Goal: Task Accomplishment & Management: Manage account settings

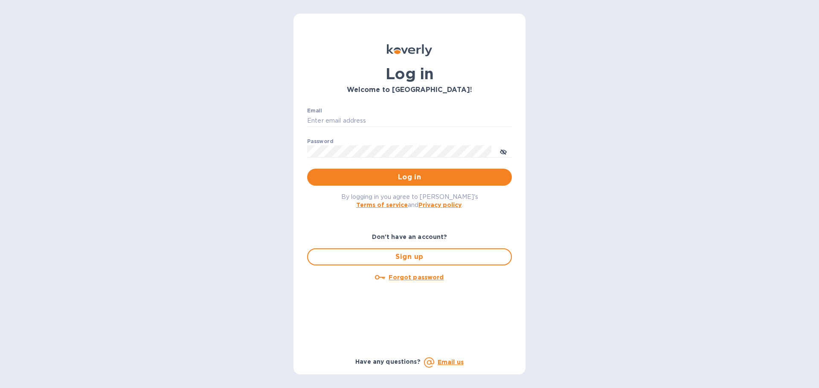
type input "[PERSON_NAME][EMAIL_ADDRESS][PERSON_NAME][DOMAIN_NAME]"
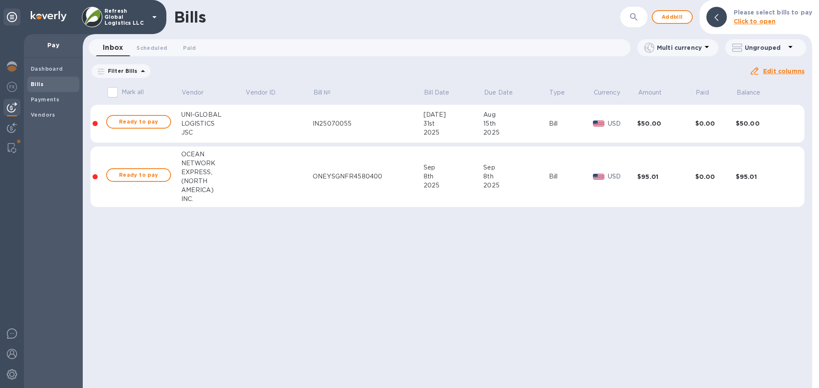
click at [195, 173] on div "EXPRESS," at bounding box center [213, 172] width 64 height 9
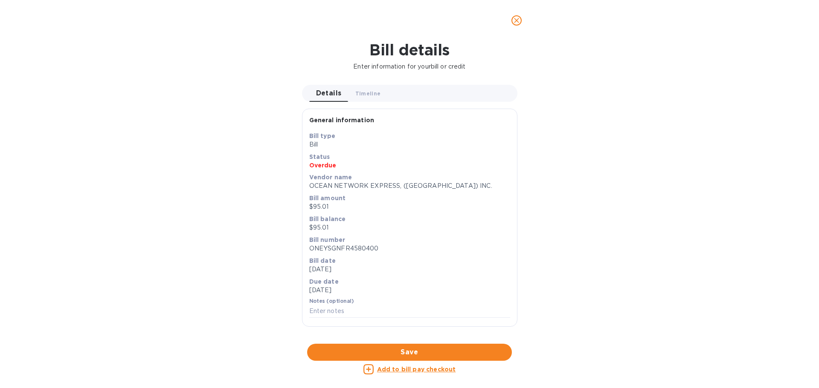
click at [515, 20] on icon "close" at bounding box center [516, 20] width 9 height 9
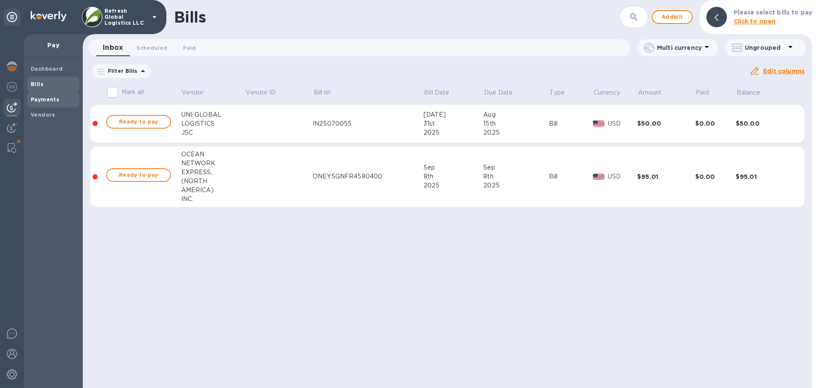
click at [43, 97] on b "Payments" at bounding box center [45, 99] width 29 height 6
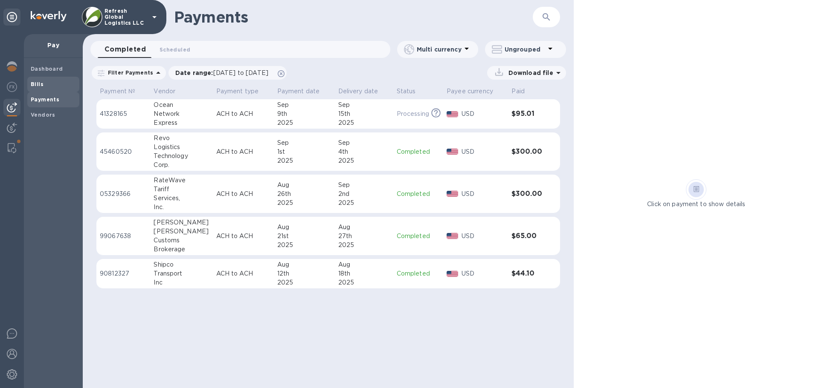
click at [35, 83] on b "Bills" at bounding box center [37, 84] width 13 height 6
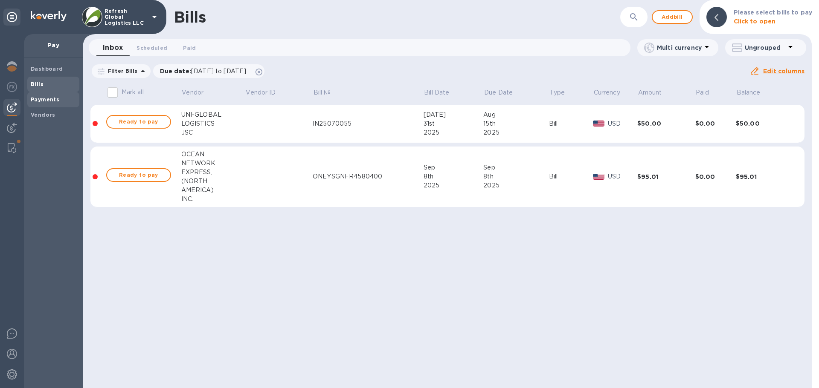
click at [40, 101] on b "Payments" at bounding box center [45, 99] width 29 height 6
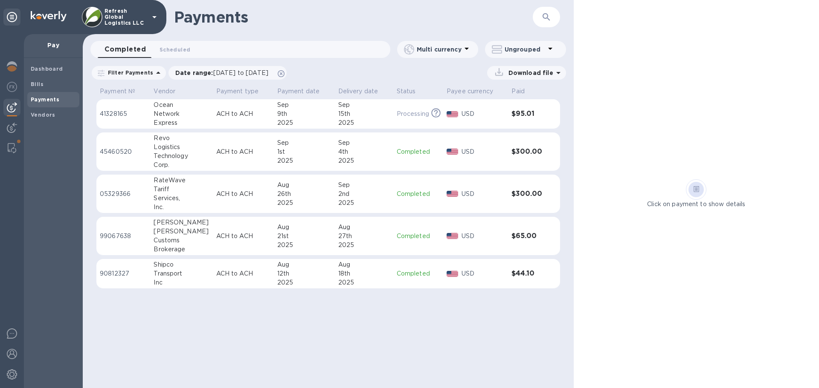
click at [112, 113] on p "41328165" at bounding box center [123, 114] width 47 height 9
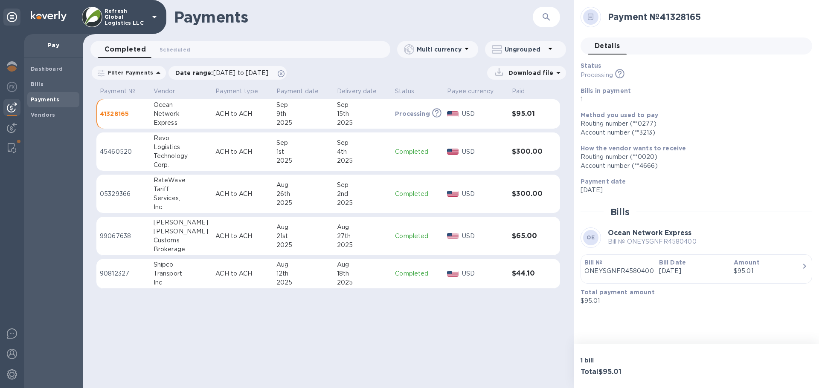
click at [674, 14] on h2 "Payment № 41328165" at bounding box center [705, 17] width 197 height 11
copy h2 "41328165"
click at [170, 49] on span "Scheduled 0" at bounding box center [174, 49] width 31 height 9
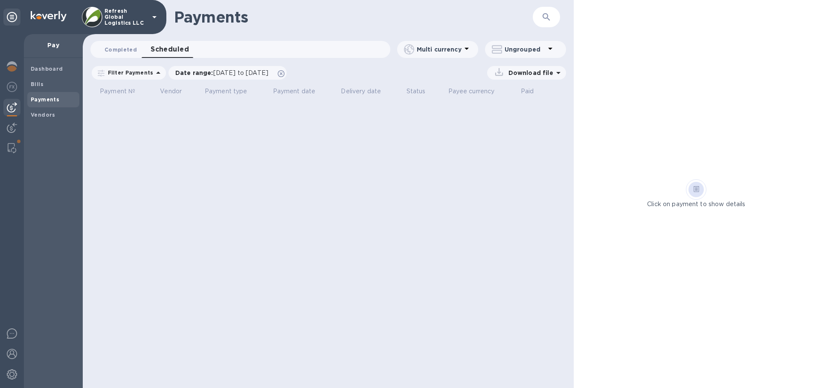
click at [113, 47] on span "Completed 0" at bounding box center [120, 49] width 32 height 9
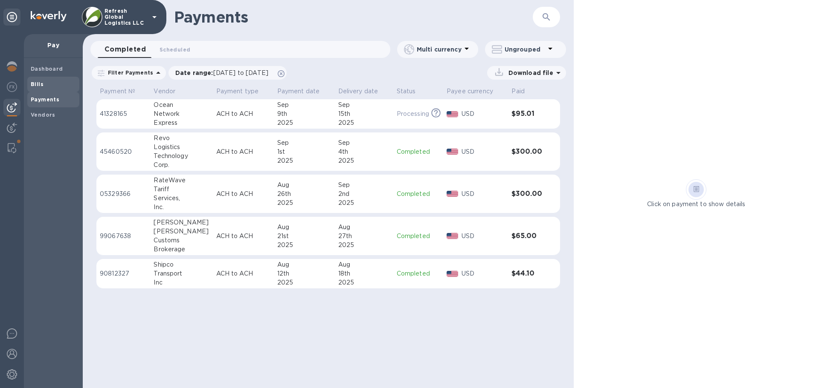
click at [41, 81] on b "Bills" at bounding box center [37, 84] width 13 height 6
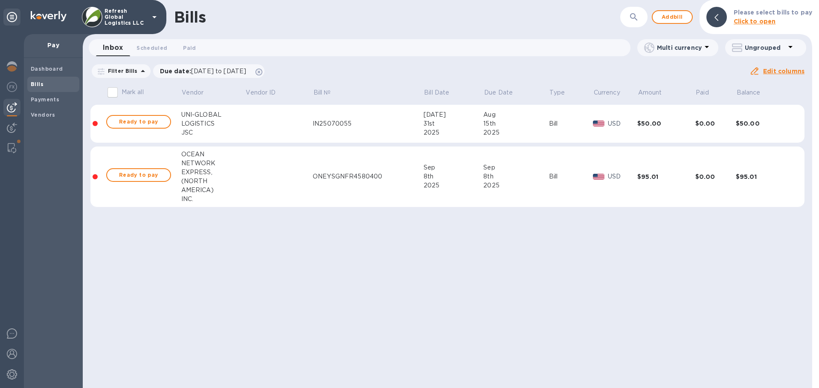
click at [338, 172] on div "ONEYSGNFR4580400" at bounding box center [367, 176] width 110 height 9
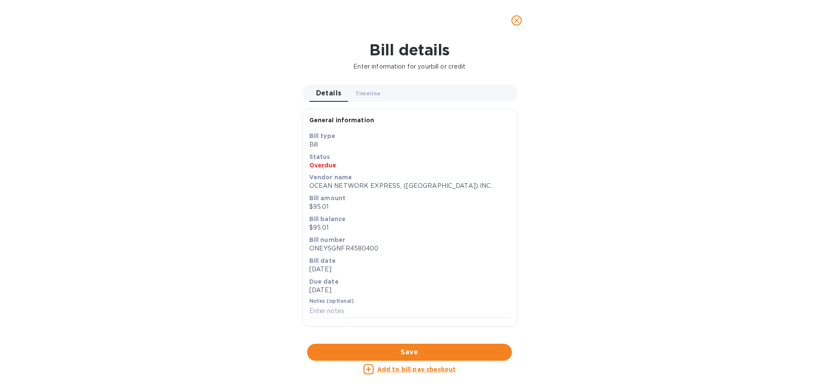
click at [343, 150] on div "Bill type Bill" at bounding box center [409, 140] width 204 height 21
click at [333, 313] on input "text" at bounding box center [409, 311] width 201 height 13
click at [352, 142] on p "Bill" at bounding box center [409, 144] width 201 height 9
click at [364, 93] on span "Timeline 0" at bounding box center [368, 93] width 26 height 9
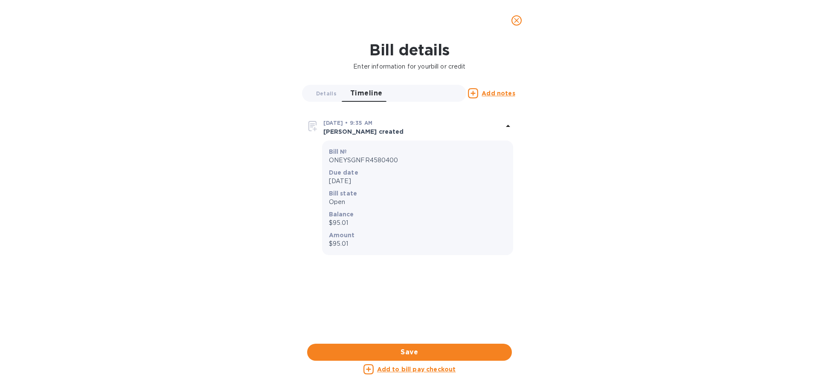
click at [518, 24] on icon "close" at bounding box center [516, 20] width 9 height 9
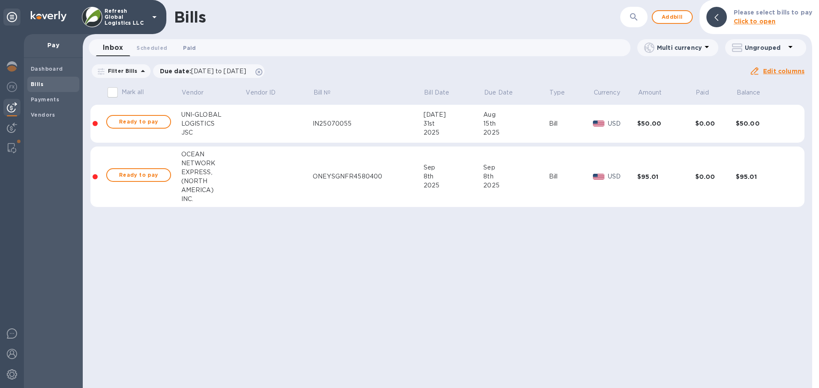
drag, startPoint x: 785, startPoint y: 170, endPoint x: 187, endPoint y: 45, distance: 611.4
click at [187, 45] on span "Paid 0" at bounding box center [189, 47] width 13 height 9
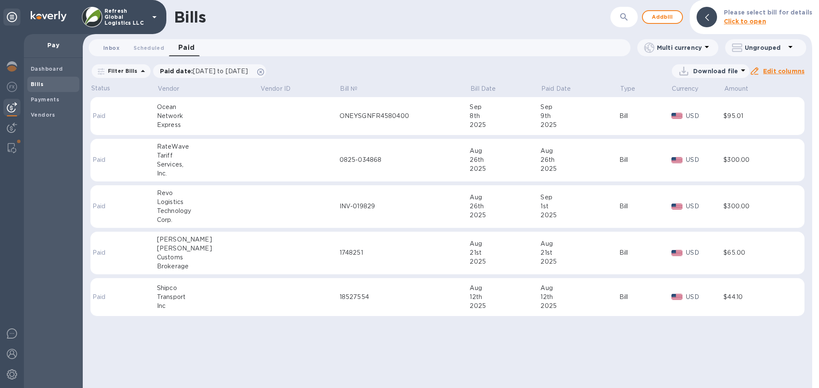
click at [110, 48] on span "Inbox 0" at bounding box center [111, 47] width 16 height 9
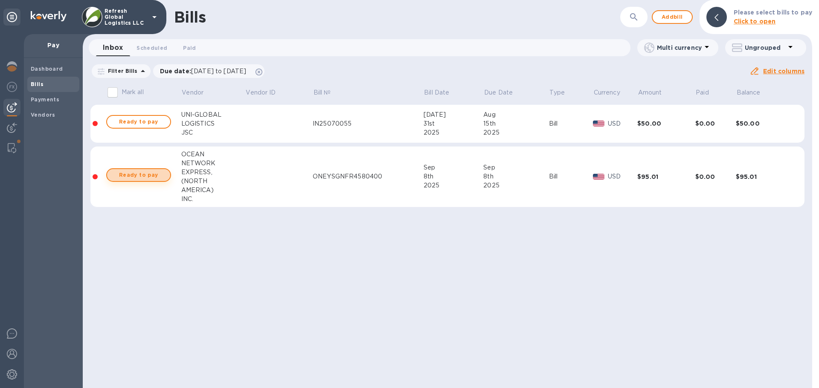
click at [130, 176] on span "Ready to pay" at bounding box center [138, 175] width 49 height 10
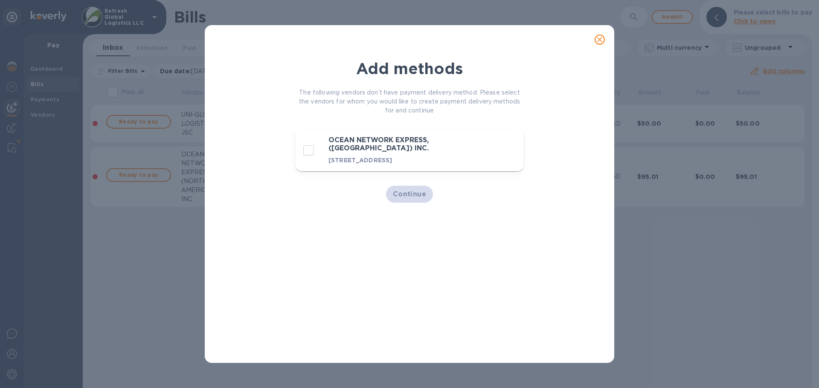
click at [601, 40] on icon "close" at bounding box center [599, 39] width 9 height 9
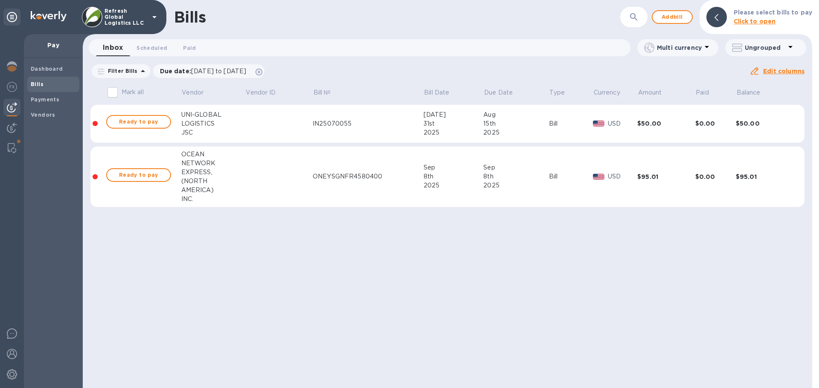
click at [795, 73] on u "Edit columns" at bounding box center [783, 71] width 41 height 7
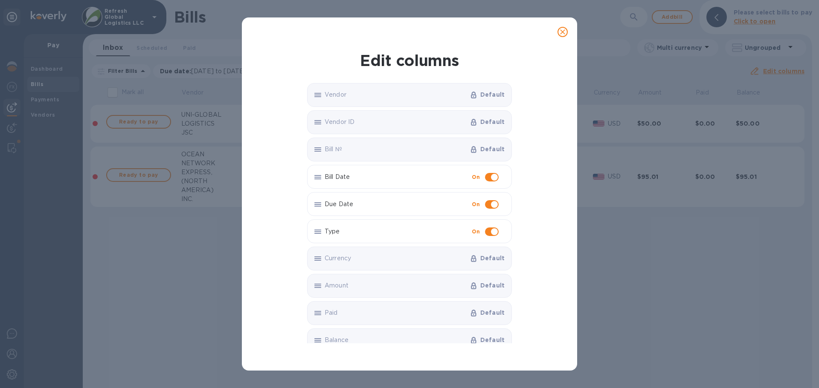
click at [560, 36] on icon "close" at bounding box center [562, 32] width 9 height 9
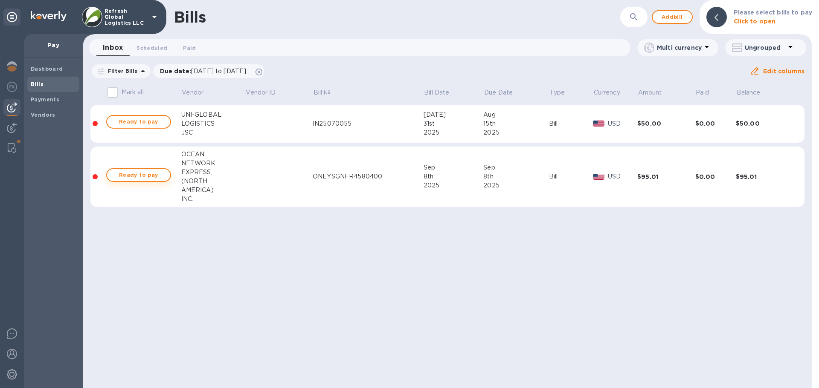
click at [130, 176] on span "Ready to pay" at bounding box center [138, 175] width 49 height 10
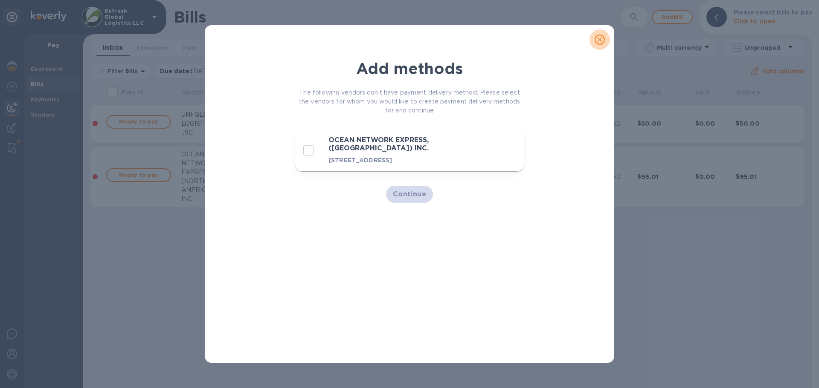
click at [600, 39] on icon "close" at bounding box center [599, 39] width 5 height 5
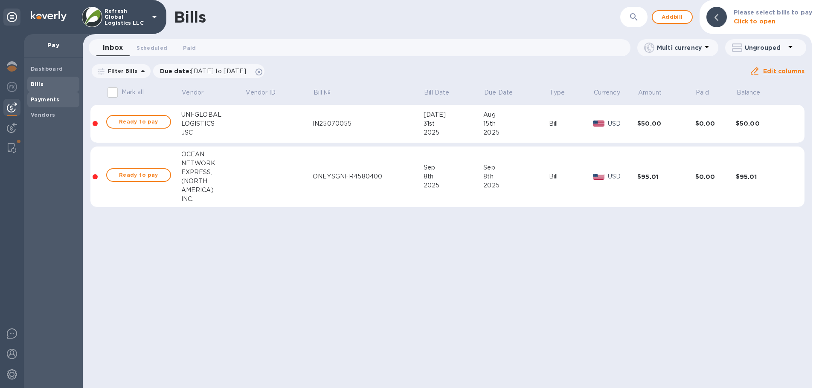
click at [45, 97] on b "Payments" at bounding box center [45, 99] width 29 height 6
